Goal: Check status: Check status

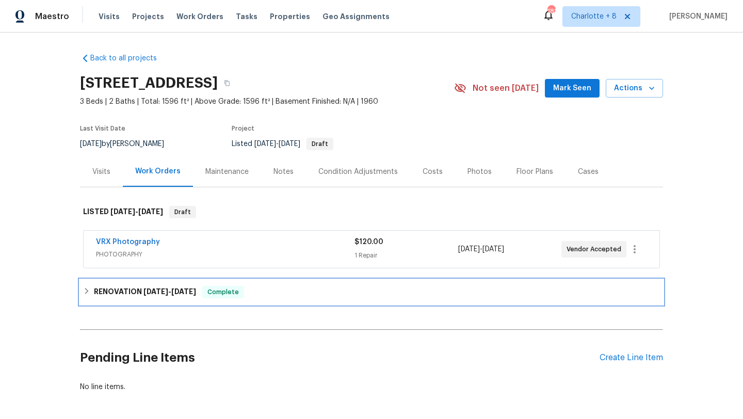
click at [181, 289] on span "[DATE]" at bounding box center [183, 291] width 25 height 7
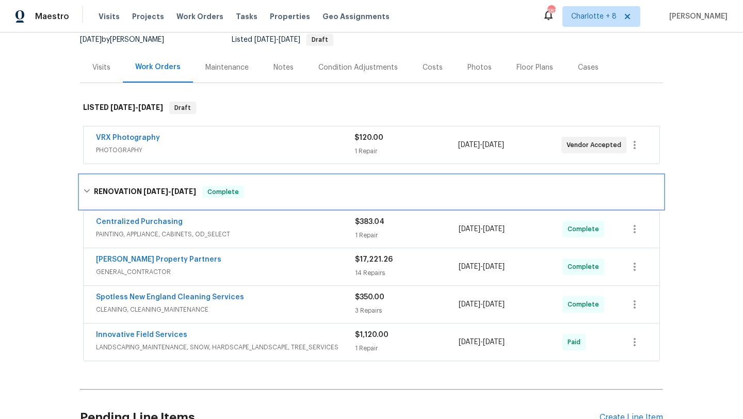
scroll to position [125, 0]
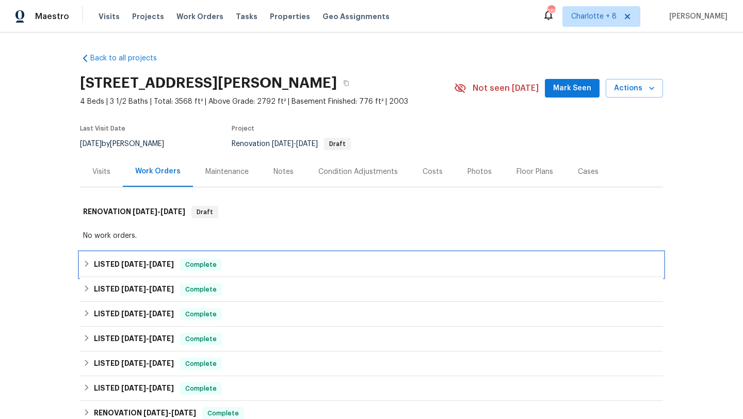
click at [161, 265] on span "6/13/25" at bounding box center [161, 264] width 25 height 7
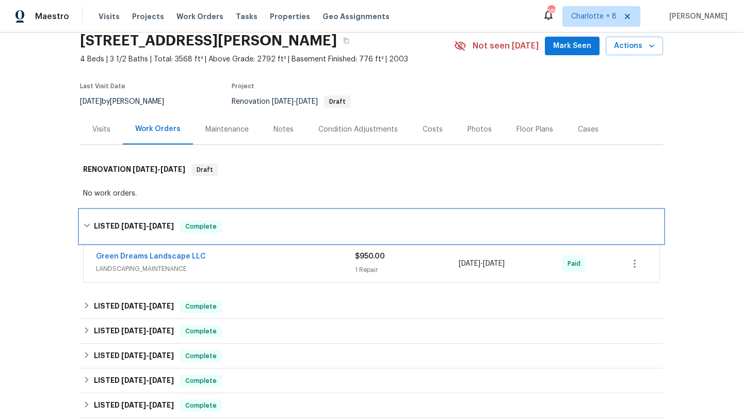
scroll to position [54, 0]
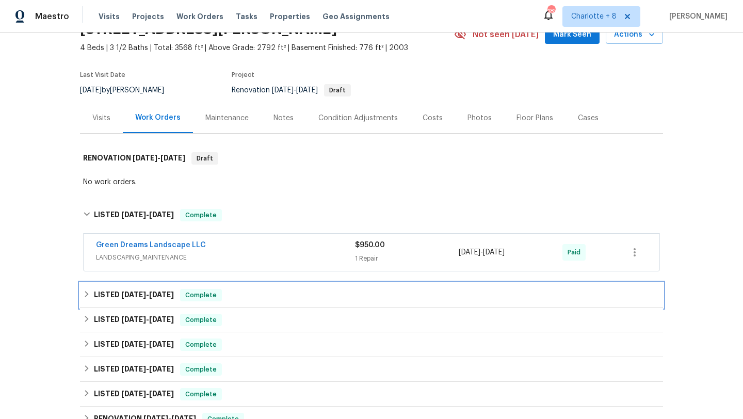
click at [162, 300] on h6 "LISTED 3/17/25 - 3/21/25" at bounding box center [134, 295] width 80 height 12
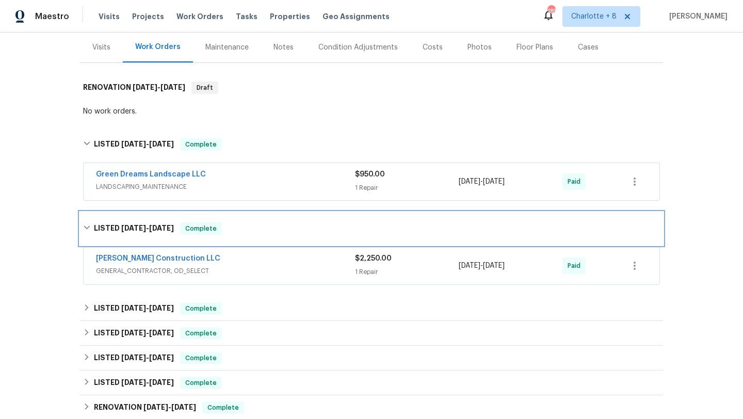
scroll to position [146, 0]
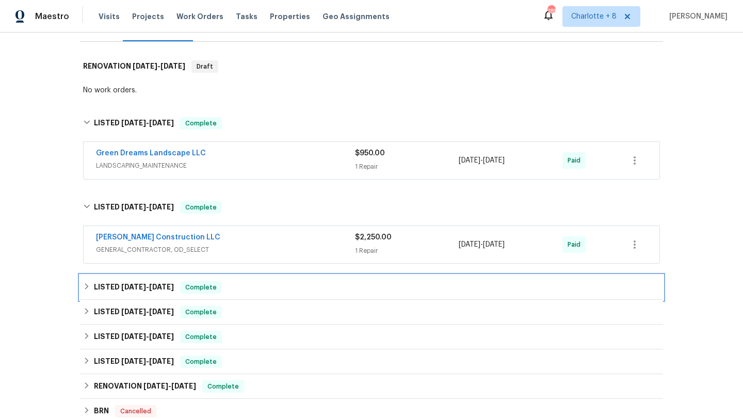
click at [165, 291] on h6 "LISTED 2/24/25 - 2/28/25" at bounding box center [134, 287] width 80 height 12
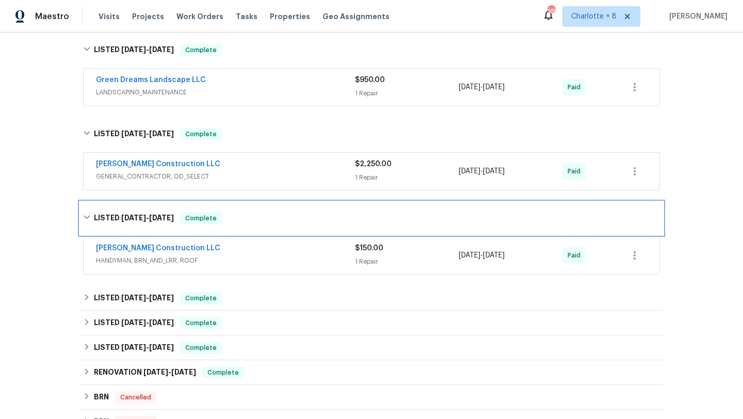
scroll to position [229, 0]
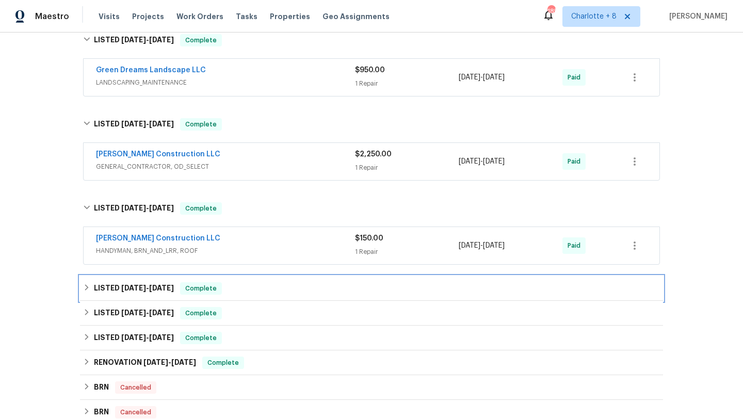
click at [165, 291] on span "11/11/24" at bounding box center [161, 287] width 25 height 7
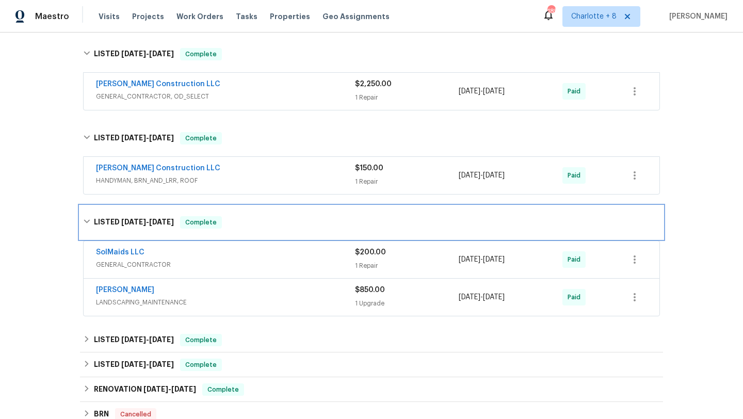
scroll to position [344, 0]
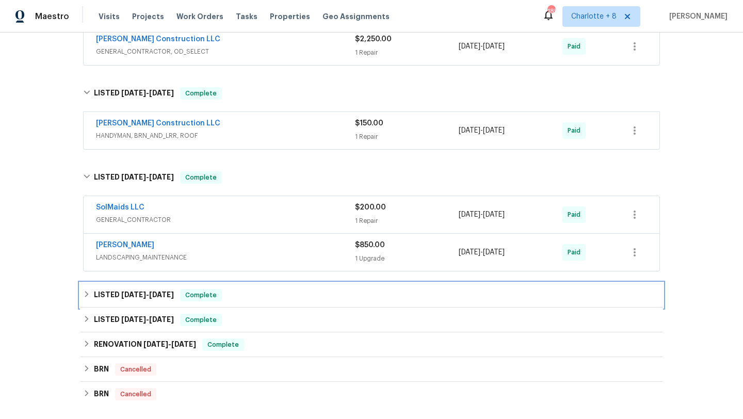
click at [160, 305] on div "LISTED 8/21/24 - 8/26/24 Complete" at bounding box center [371, 295] width 583 height 25
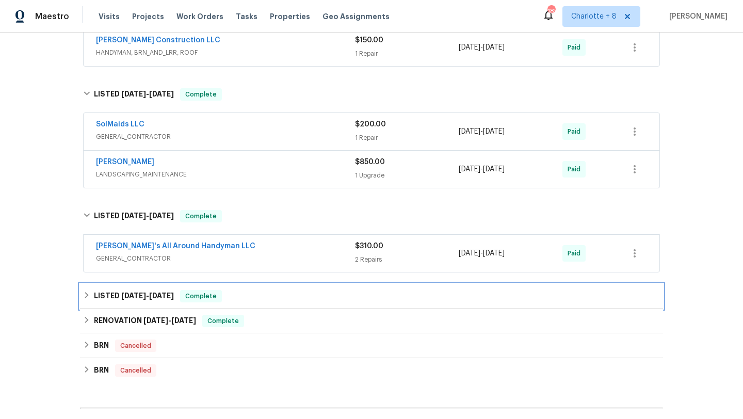
click at [160, 305] on div "LISTED 6/10/24 - 6/11/24 Complete" at bounding box center [371, 296] width 583 height 25
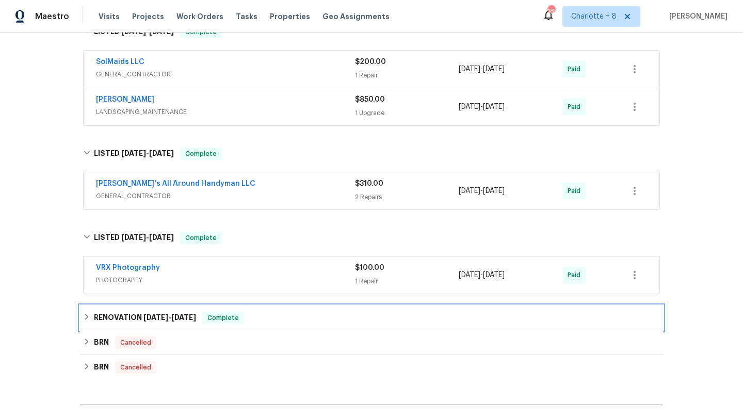
click at [157, 318] on span "5/21/24" at bounding box center [155, 317] width 25 height 7
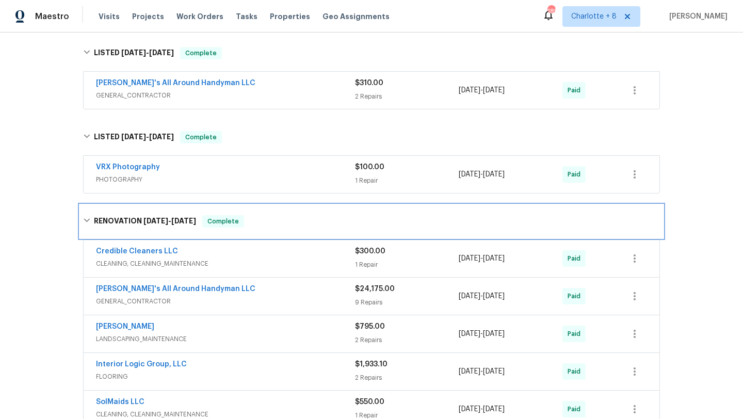
scroll to position [604, 0]
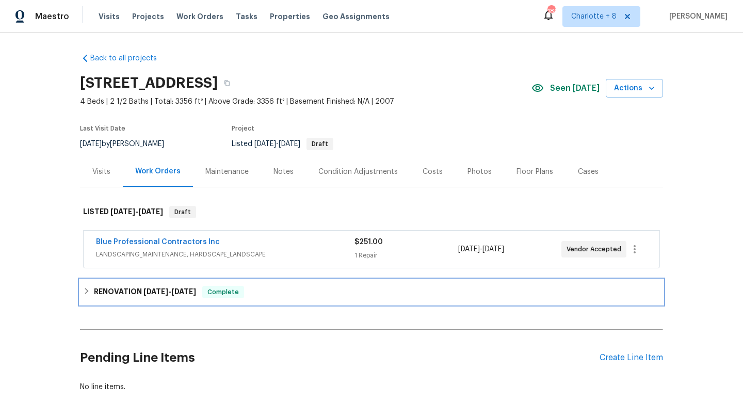
click at [204, 291] on div "RENOVATION [DATE] - [DATE] Complete" at bounding box center [371, 292] width 577 height 12
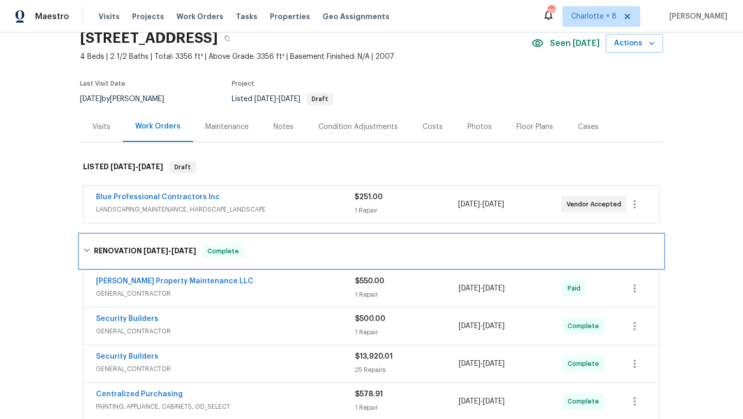
scroll to position [44, 0]
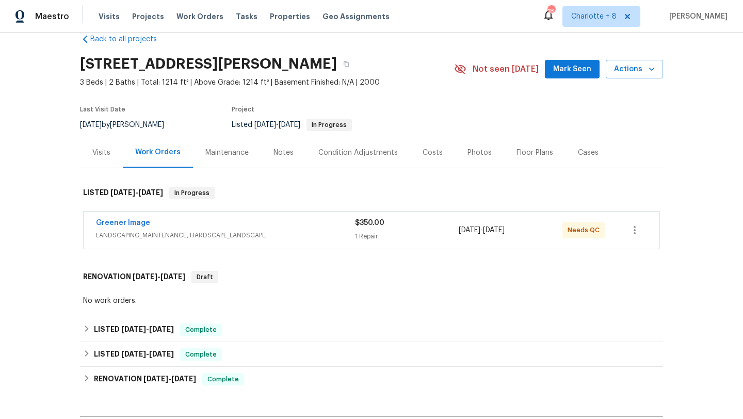
scroll to position [23, 0]
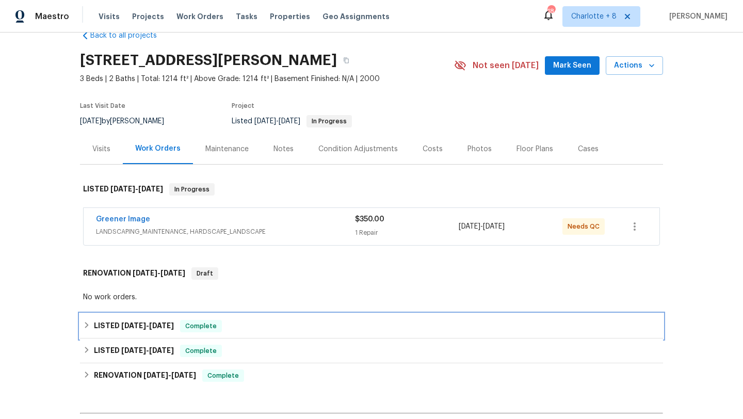
click at [184, 335] on div "LISTED 8/14/25 - 8/16/25 Complete" at bounding box center [371, 326] width 583 height 25
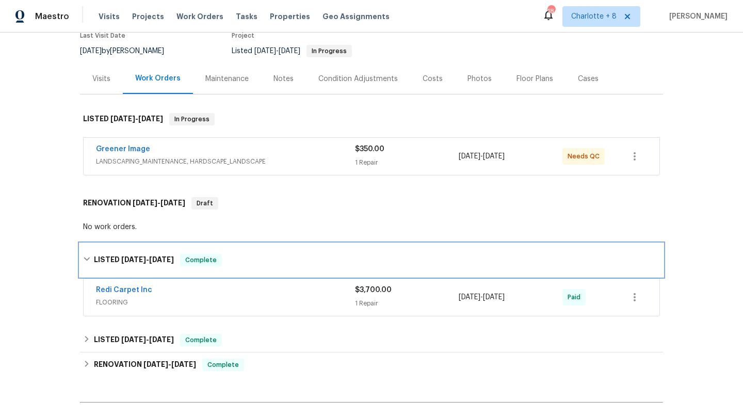
scroll to position [121, 0]
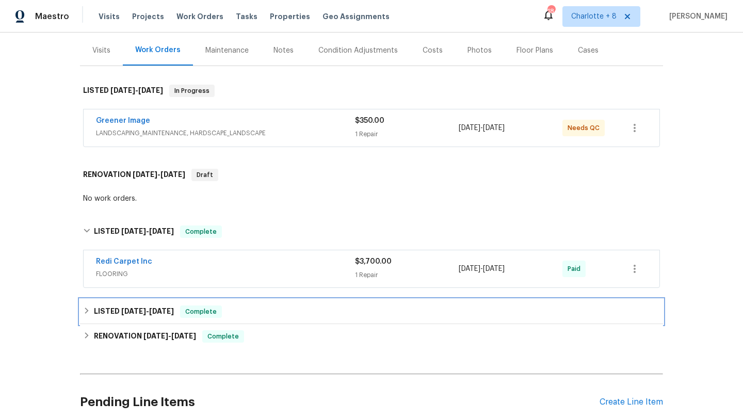
click at [186, 323] on div "LISTED 6/27/25 - 6/28/25 Complete" at bounding box center [371, 311] width 583 height 25
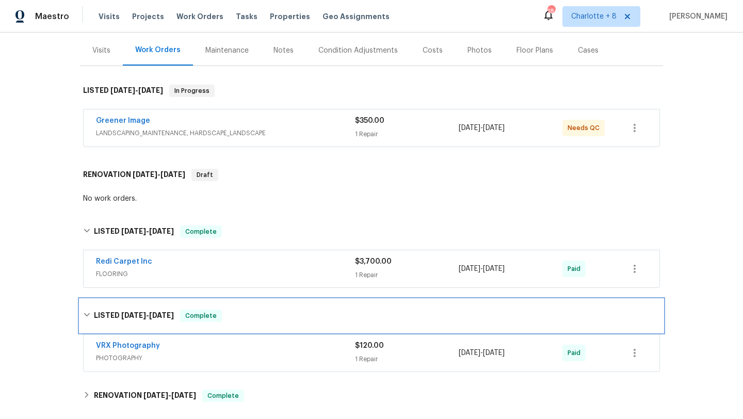
click at [186, 323] on div "LISTED 6/27/25 - 6/28/25 Complete" at bounding box center [371, 315] width 583 height 33
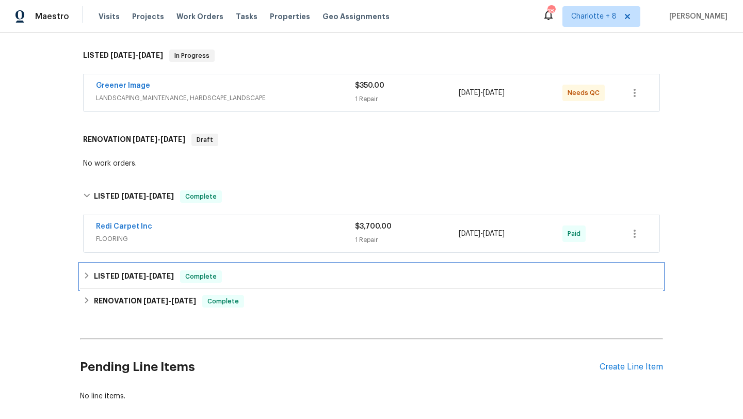
scroll to position [209, 0]
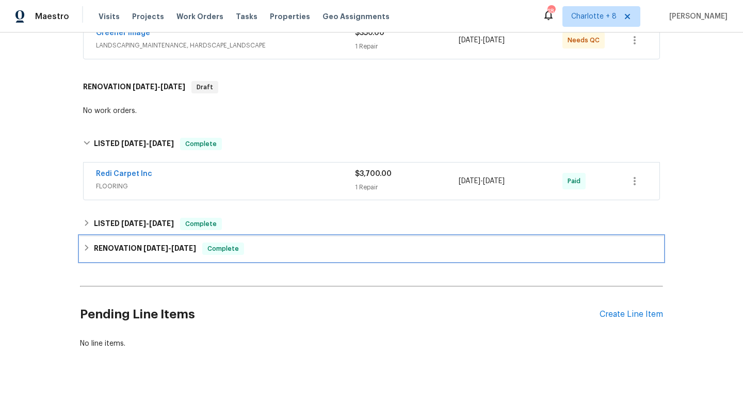
click at [207, 245] on div "RENOVATION 6/11/25 - 6/26/25 Complete" at bounding box center [371, 249] width 577 height 12
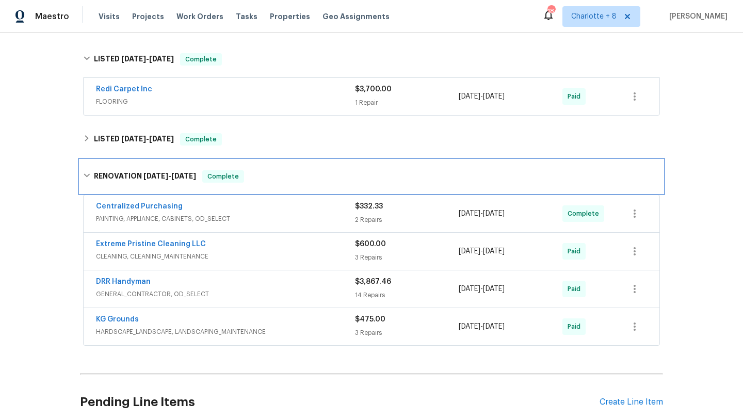
scroll to position [309, 0]
